Goal: Task Accomplishment & Management: Use online tool/utility

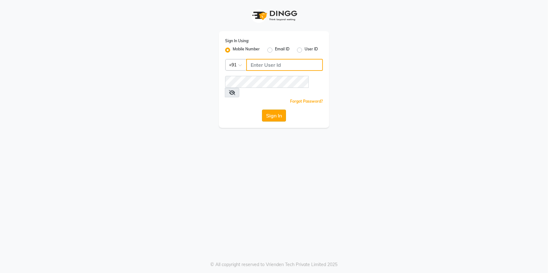
type input "9815075777"
click at [272, 110] on button "Sign In" at bounding box center [274, 116] width 24 height 12
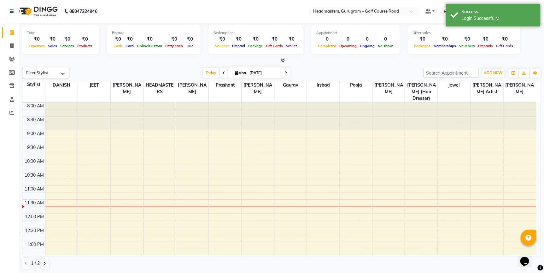
click at [22, 44] on div "Total ₹0 Expenses ₹0 Sales ₹0 Services ₹0 Products Finance ₹0 Cash ₹0 Card ₹0 O…" at bounding box center [281, 148] width 525 height 251
click at [18, 44] on li "Invoice" at bounding box center [9, 46] width 19 height 14
click at [11, 46] on icon at bounding box center [11, 46] width 3 height 5
select select "service"
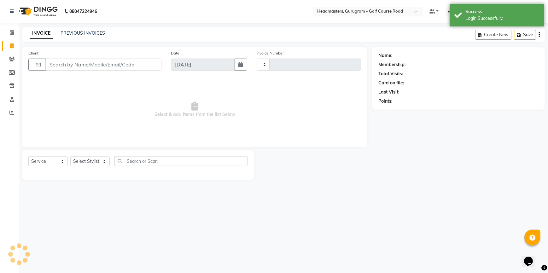
type input "2506"
select select "7134"
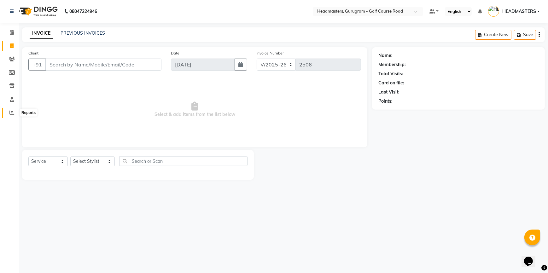
click at [10, 110] on span at bounding box center [11, 112] width 11 height 7
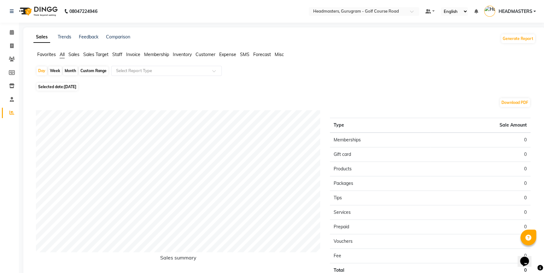
click at [69, 72] on div "Month" at bounding box center [70, 71] width 15 height 9
select select "9"
select select "2025"
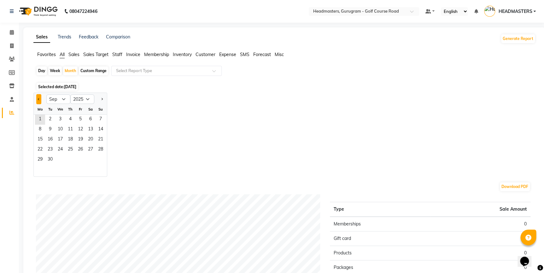
click at [41, 98] on button "Previous month" at bounding box center [38, 99] width 5 height 10
select select "8"
click at [79, 118] on span "1" at bounding box center [80, 120] width 10 height 10
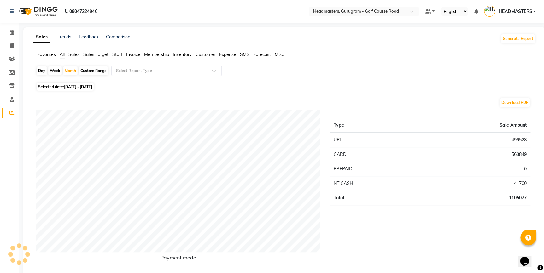
click at [61, 89] on span "Selected date: [DATE] - [DATE]" at bounding box center [65, 87] width 57 height 8
select select "8"
select select "2025"
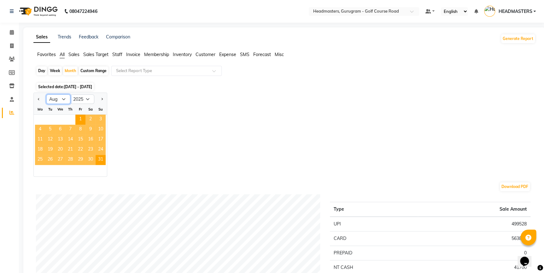
click at [61, 101] on select "Jan Feb Mar Apr May Jun [DATE] Aug Sep Oct Nov Dec" at bounding box center [58, 99] width 24 height 9
select select "7"
click at [46, 95] on select "Jan Feb Mar Apr May Jun [DATE] Aug Sep Oct Nov Dec" at bounding box center [58, 99] width 24 height 9
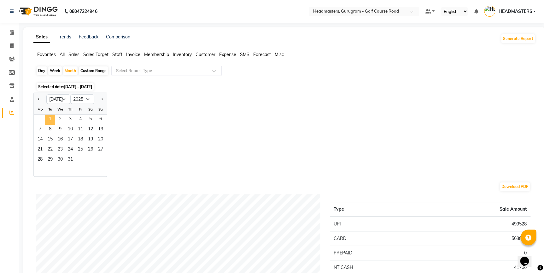
click at [50, 118] on span "1" at bounding box center [50, 120] width 10 height 10
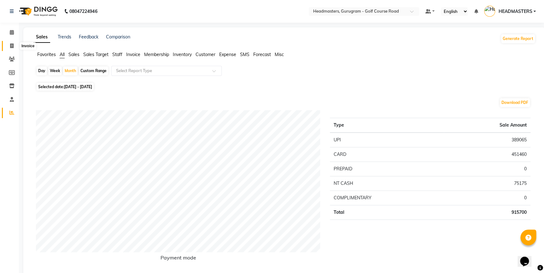
click at [10, 45] on icon at bounding box center [11, 46] width 3 height 5
select select "service"
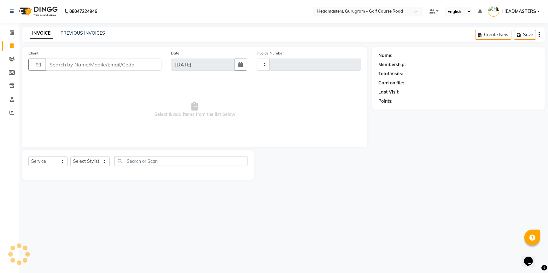
type input "2506"
select select "7134"
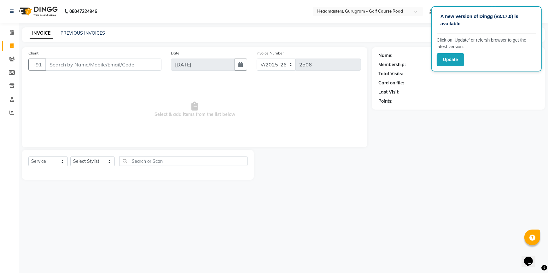
click at [92, 219] on div "A new version of Dingg (v3.17.0) is available Click on ‘Update’ or refersh brow…" at bounding box center [274, 136] width 548 height 273
click at [464, 99] on div "Points:" at bounding box center [458, 101] width 160 height 7
click at [450, 60] on button "Update" at bounding box center [450, 59] width 27 height 13
